Goal: Task Accomplishment & Management: Use online tool/utility

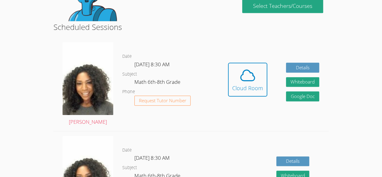
scroll to position [138, 0]
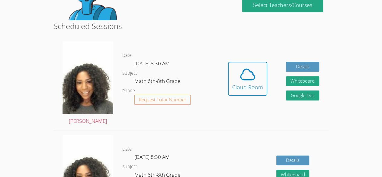
click at [271, 71] on div "Hidden Cloud Room Details Whiteboard Hidden Google Doc" at bounding box center [274, 83] width 110 height 93
click at [256, 80] on span at bounding box center [247, 74] width 31 height 17
click at [237, 77] on span at bounding box center [247, 74] width 31 height 17
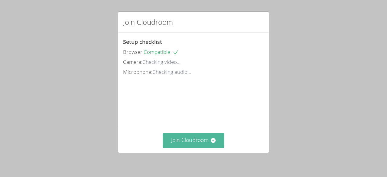
click at [192, 142] on button "Join Cloudroom" at bounding box center [194, 140] width 62 height 15
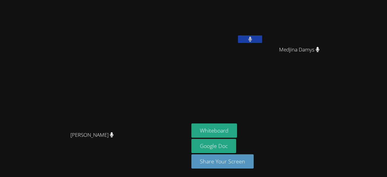
click at [337, 36] on video at bounding box center [302, 22] width 72 height 40
click at [237, 129] on button "Whiteboard" at bounding box center [214, 130] width 46 height 14
click at [262, 44] on div at bounding box center [250, 39] width 24 height 9
click at [252, 40] on icon at bounding box center [250, 39] width 4 height 5
click at [253, 40] on icon at bounding box center [250, 39] width 6 height 5
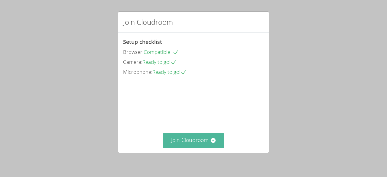
click at [181, 136] on button "Join Cloudroom" at bounding box center [194, 140] width 62 height 15
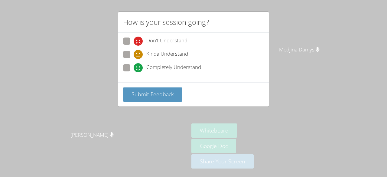
click at [134, 59] on span at bounding box center [134, 59] width 0 height 0
click at [134, 55] on input "Kinda Understand" at bounding box center [136, 53] width 5 height 5
radio input "true"
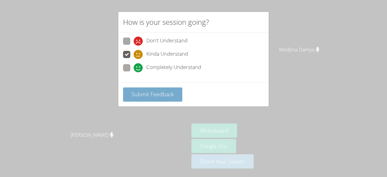
click at [152, 95] on span "Submit Feedback" at bounding box center [152, 93] width 42 height 7
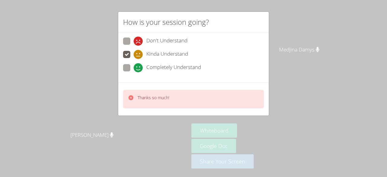
click at [134, 46] on span at bounding box center [134, 46] width 0 height 0
click at [134, 43] on input "Don't Understand" at bounding box center [136, 39] width 5 height 5
radio input "true"
click at [158, 98] on p "Thanks so much!" at bounding box center [153, 98] width 32 height 6
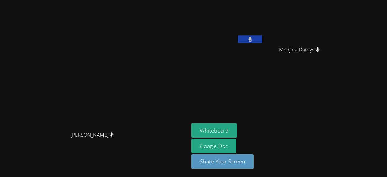
click at [127, 60] on video at bounding box center [94, 76] width 91 height 104
click at [237, 128] on button "Whiteboard" at bounding box center [214, 130] width 46 height 14
